Goal: Navigation & Orientation: Find specific page/section

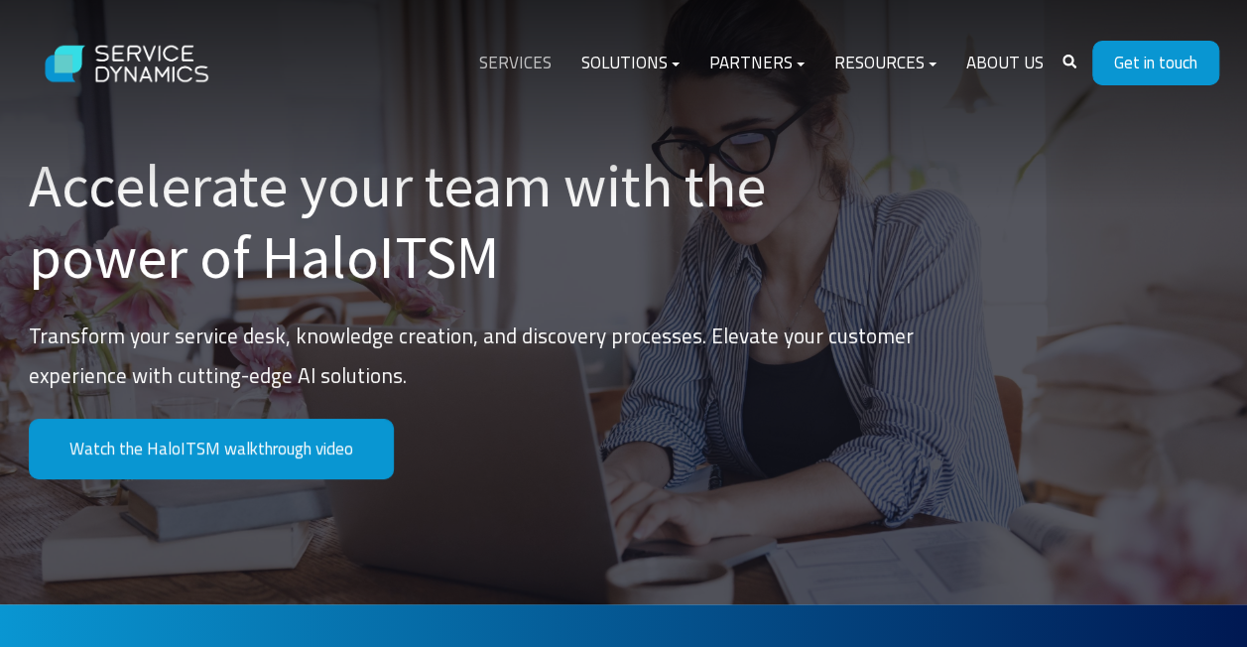
click at [535, 58] on link "Services" at bounding box center [515, 64] width 102 height 48
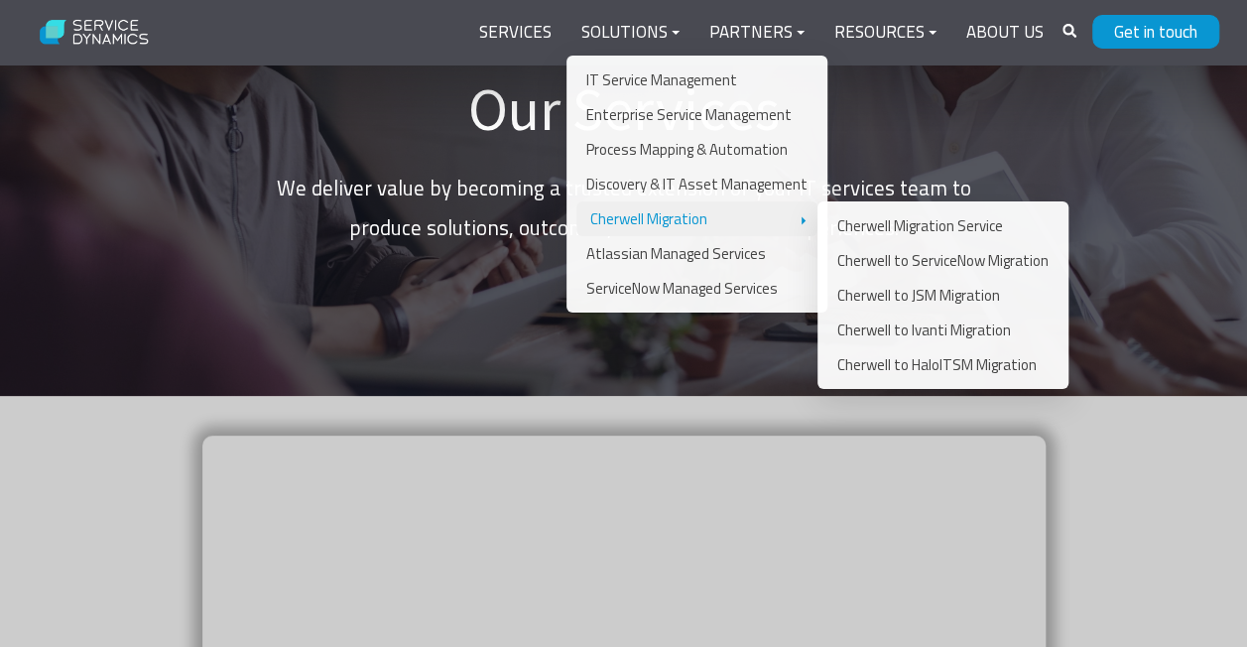
scroll to position [99, 0]
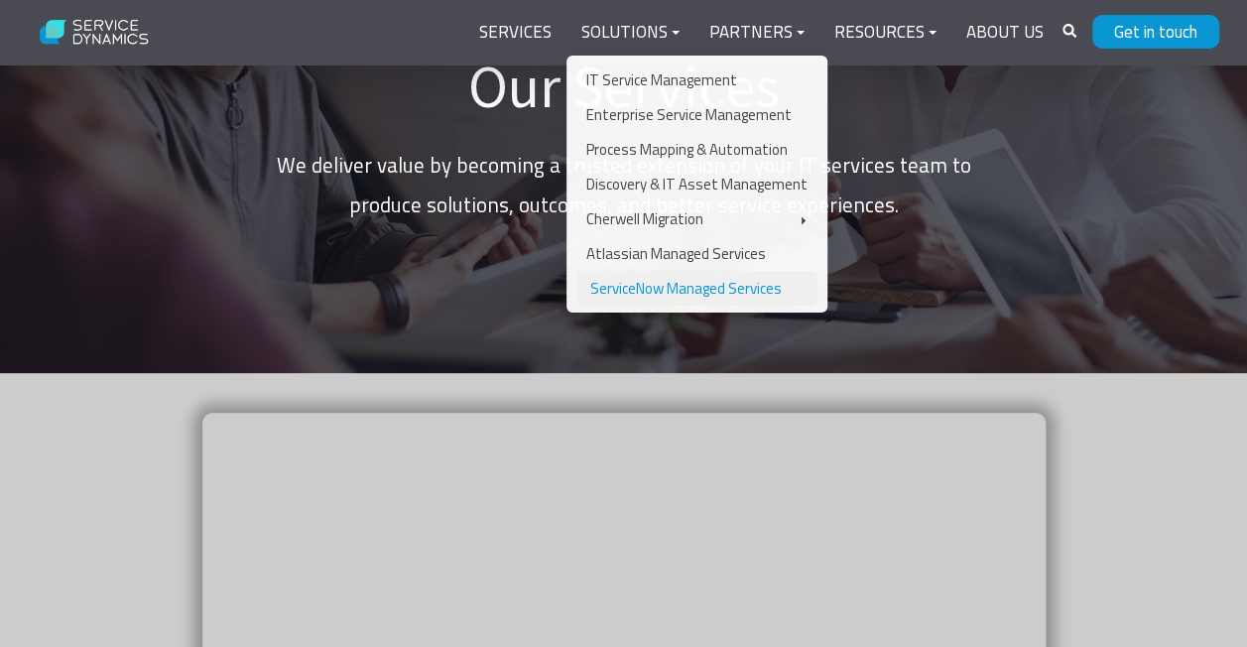
click at [672, 287] on link "ServiceNow Managed Services" at bounding box center [696, 288] width 241 height 35
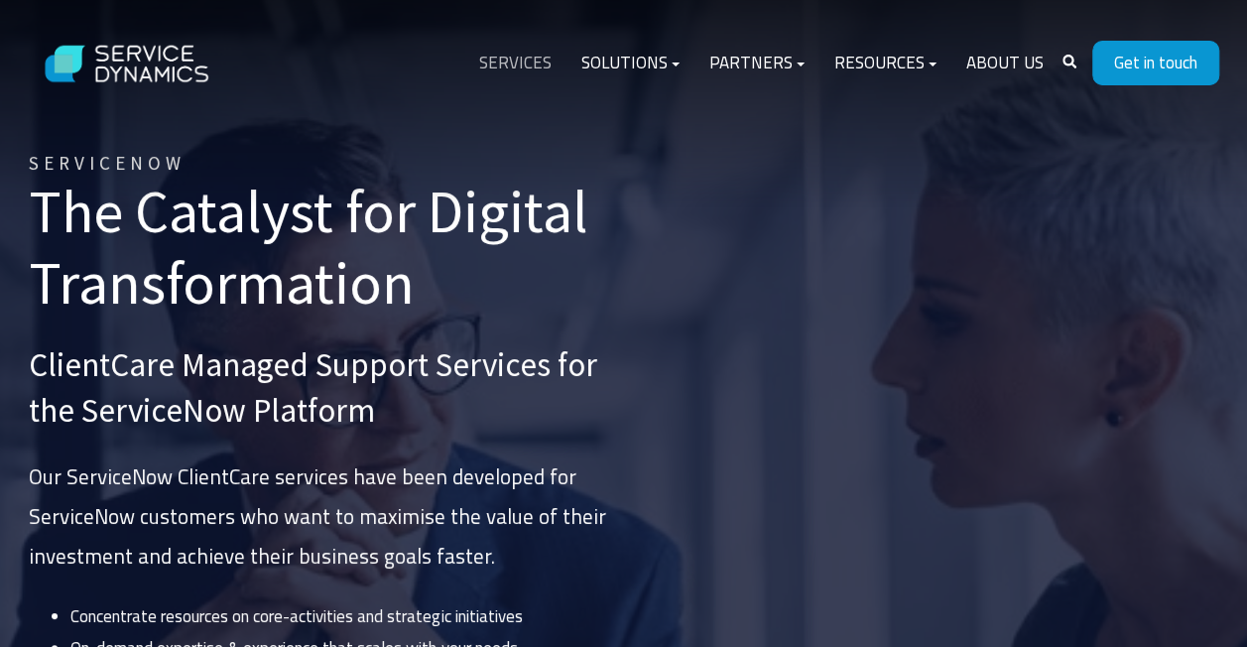
click at [520, 60] on link "Services" at bounding box center [515, 64] width 102 height 48
